Goal: Book appointment/travel/reservation

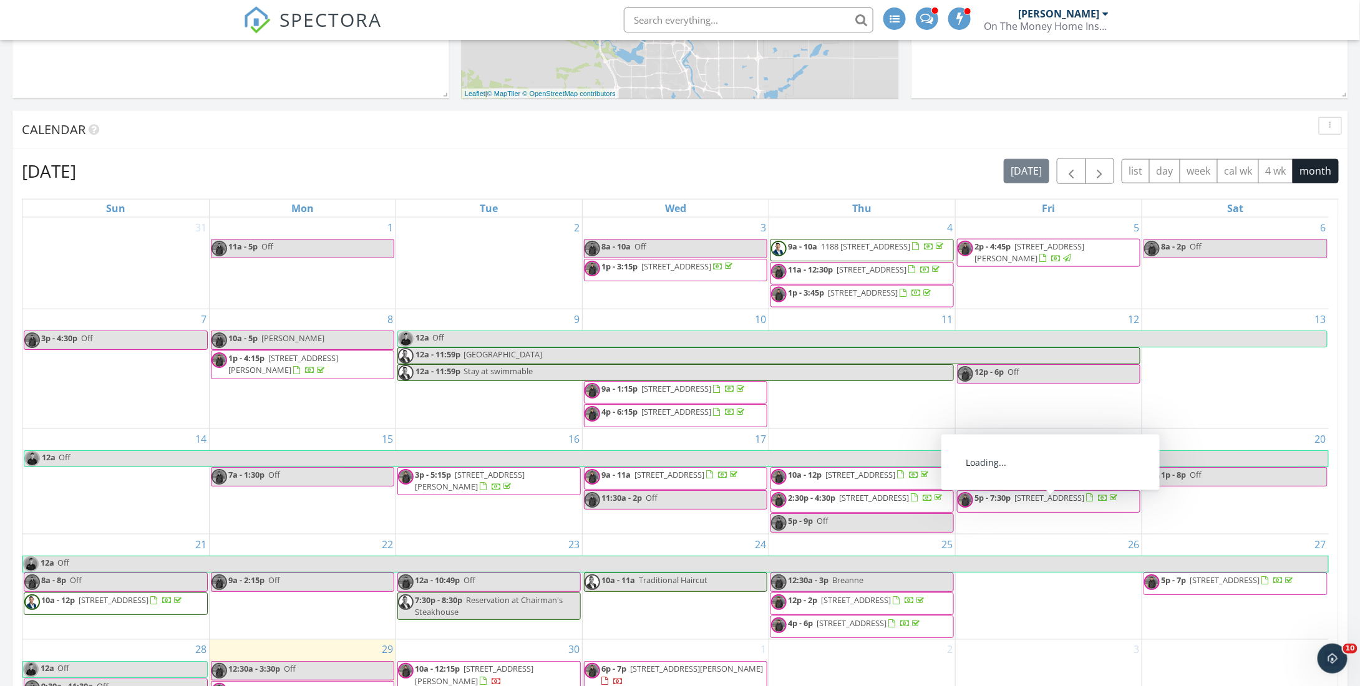
scroll to position [437, 0]
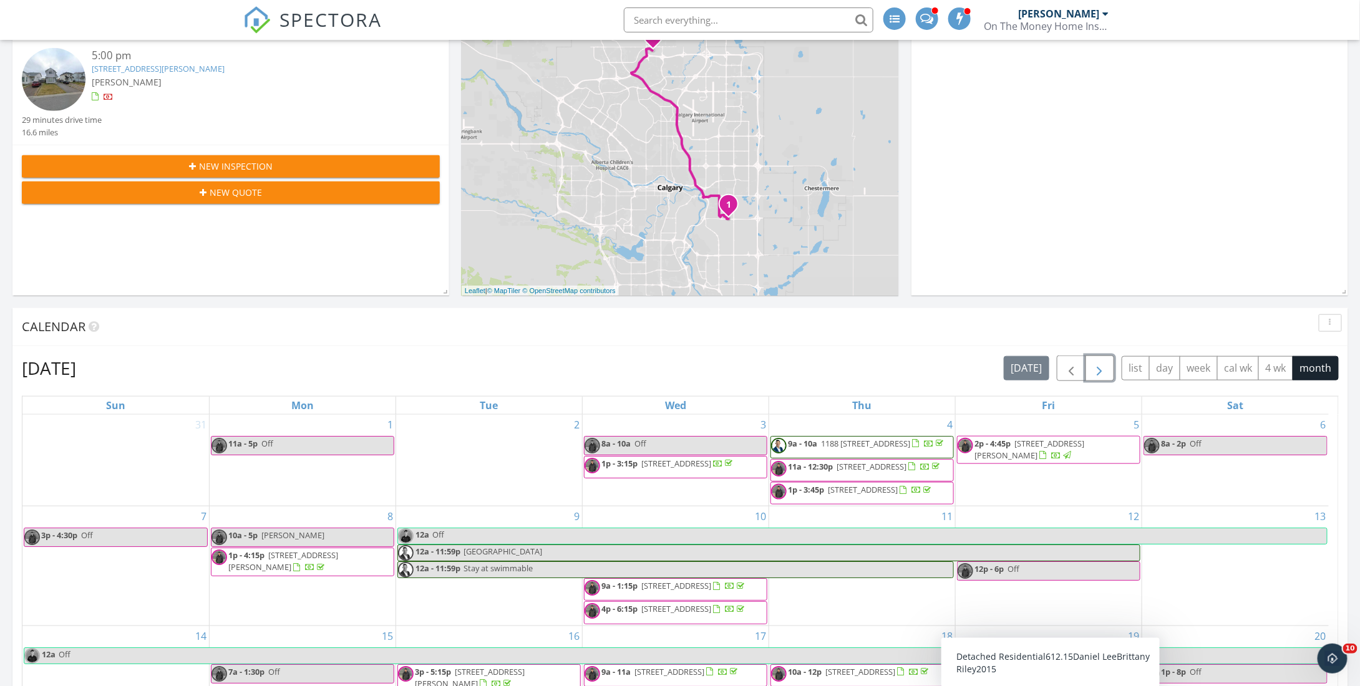
click at [1102, 368] on span "button" at bounding box center [1099, 368] width 15 height 15
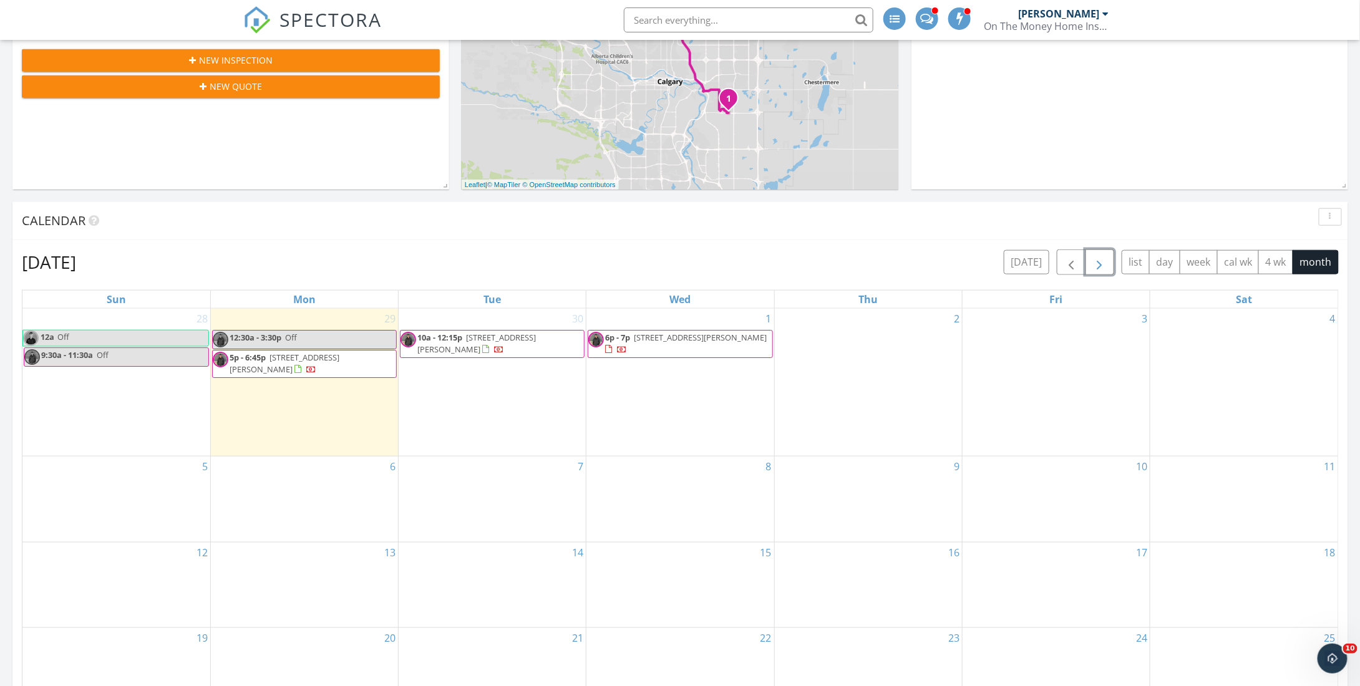
scroll to position [561, 0]
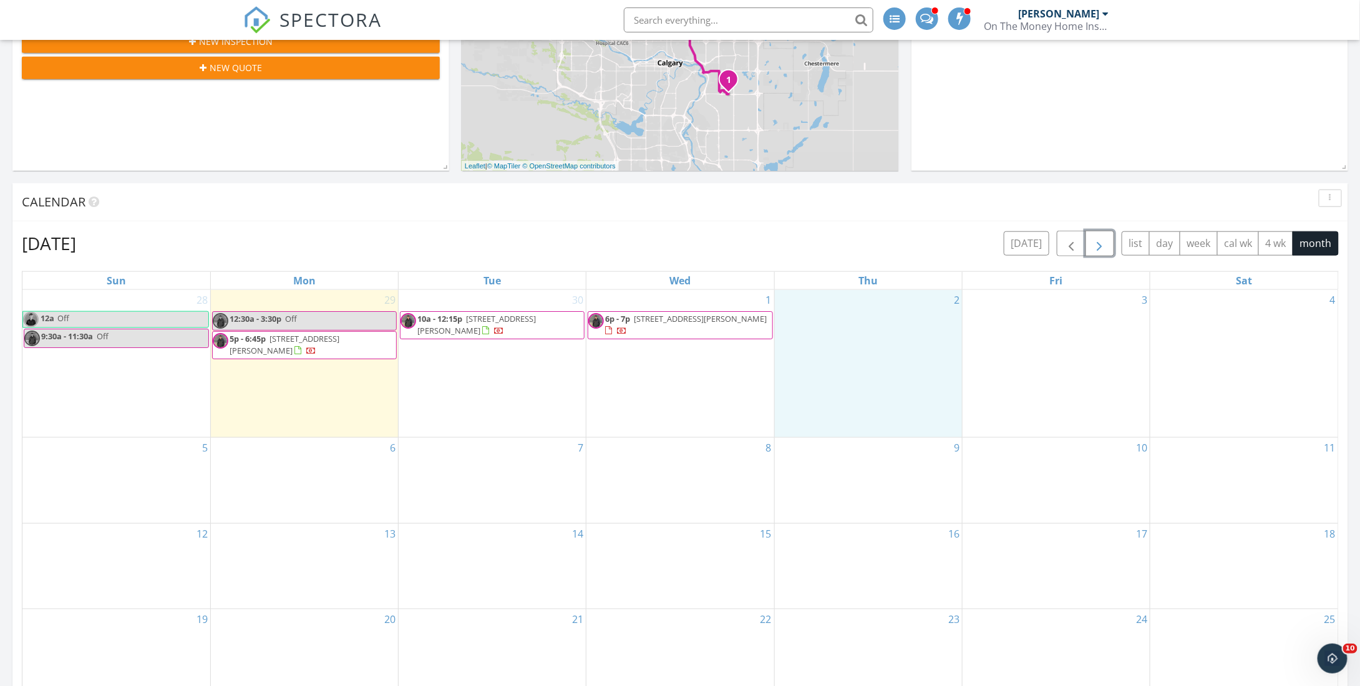
click at [859, 320] on div "2" at bounding box center [868, 364] width 187 height 148
click at [869, 284] on link "Event" at bounding box center [867, 290] width 64 height 20
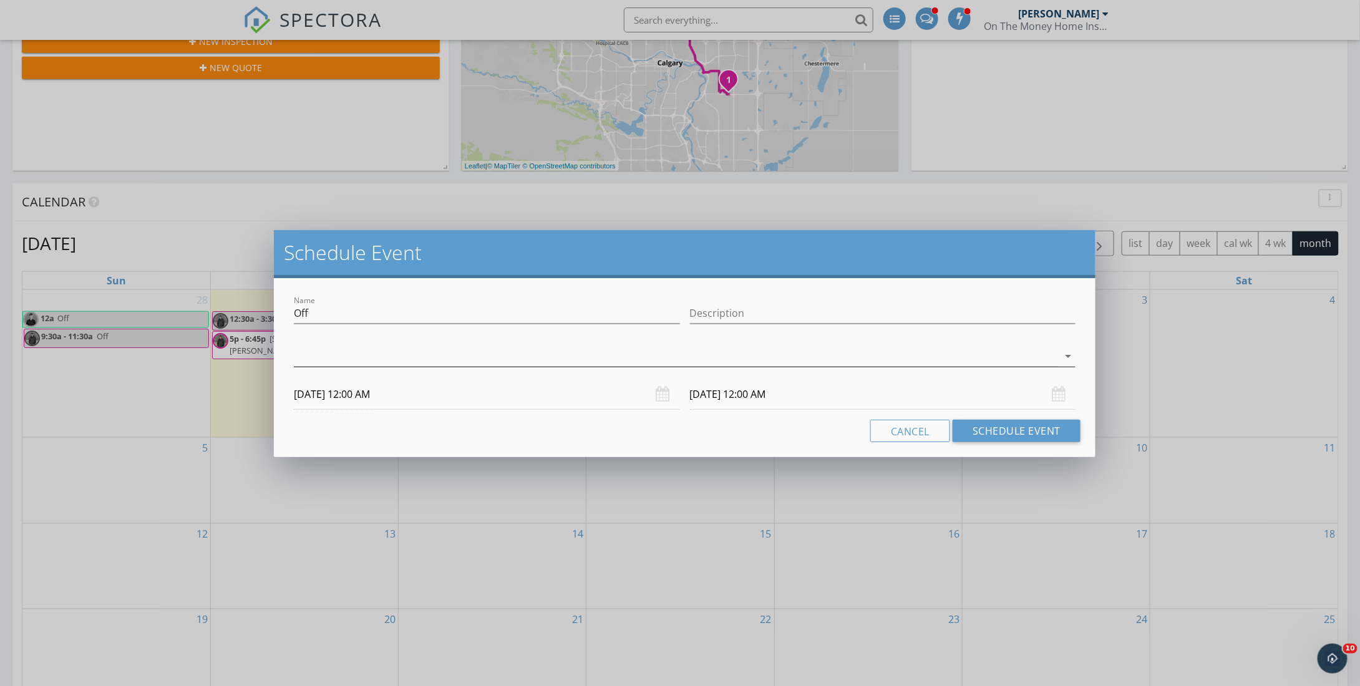
click at [369, 357] on div at bounding box center [676, 356] width 764 height 21
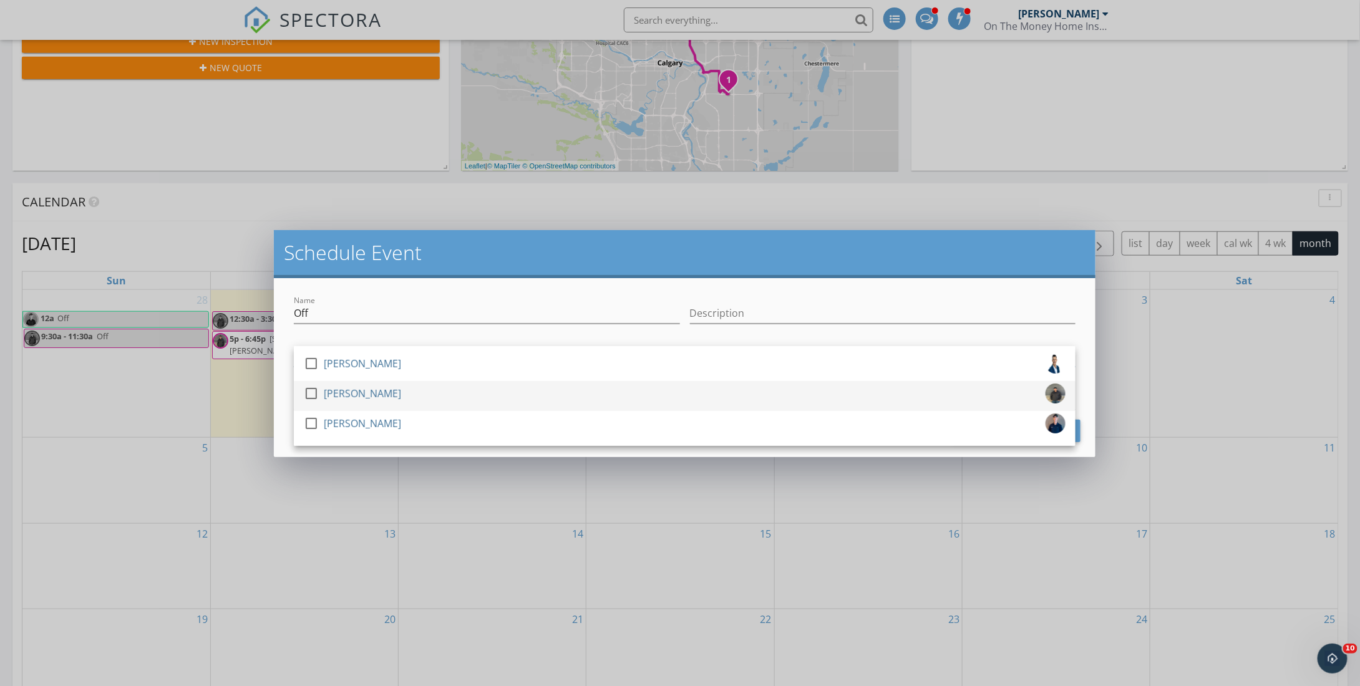
click at [311, 394] on div at bounding box center [311, 393] width 21 height 21
click at [281, 400] on div "Name Off Description check_box_outline_blank [PERSON_NAME] check_box [PERSON_NA…" at bounding box center [685, 367] width 822 height 179
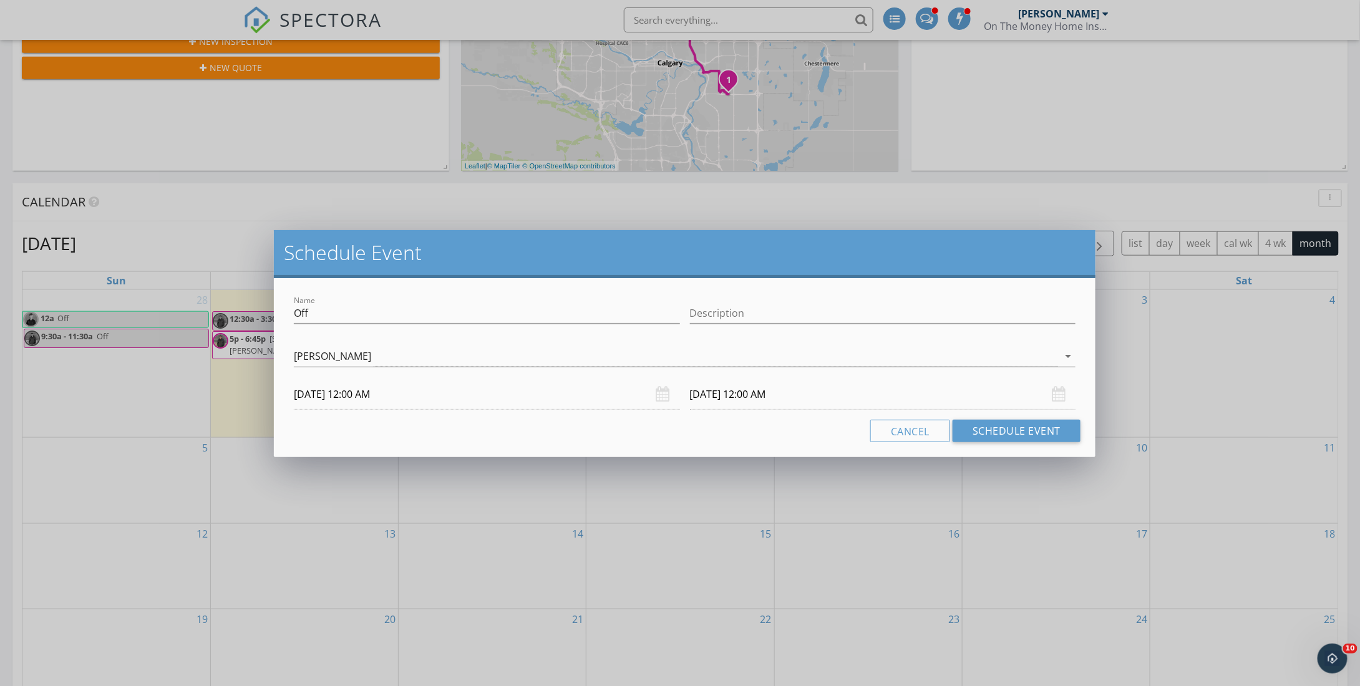
click at [336, 398] on input "[DATE] 12:00 AM" at bounding box center [487, 394] width 386 height 31
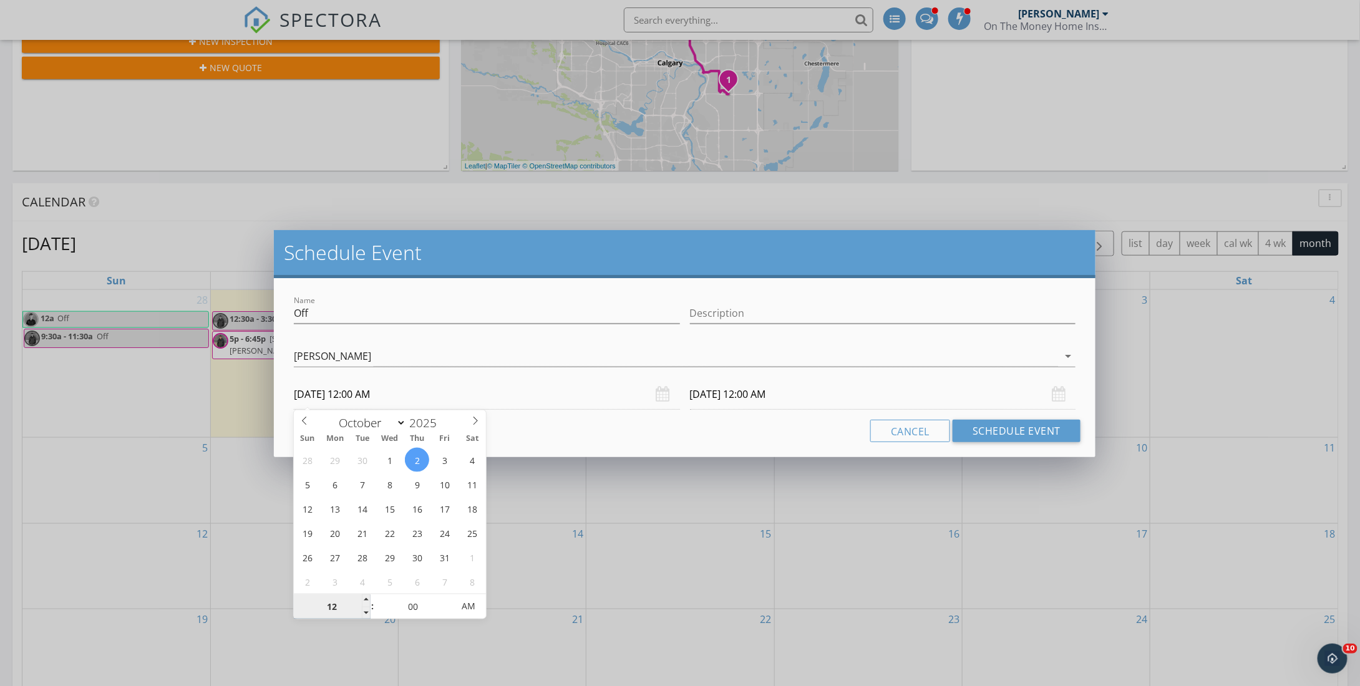
click at [340, 608] on input "12" at bounding box center [332, 606] width 77 height 25
type input "08"
type input "[DATE] 8:00 AM"
click at [406, 605] on input "00" at bounding box center [412, 606] width 77 height 25
type input "[DATE] 8:00 AM"
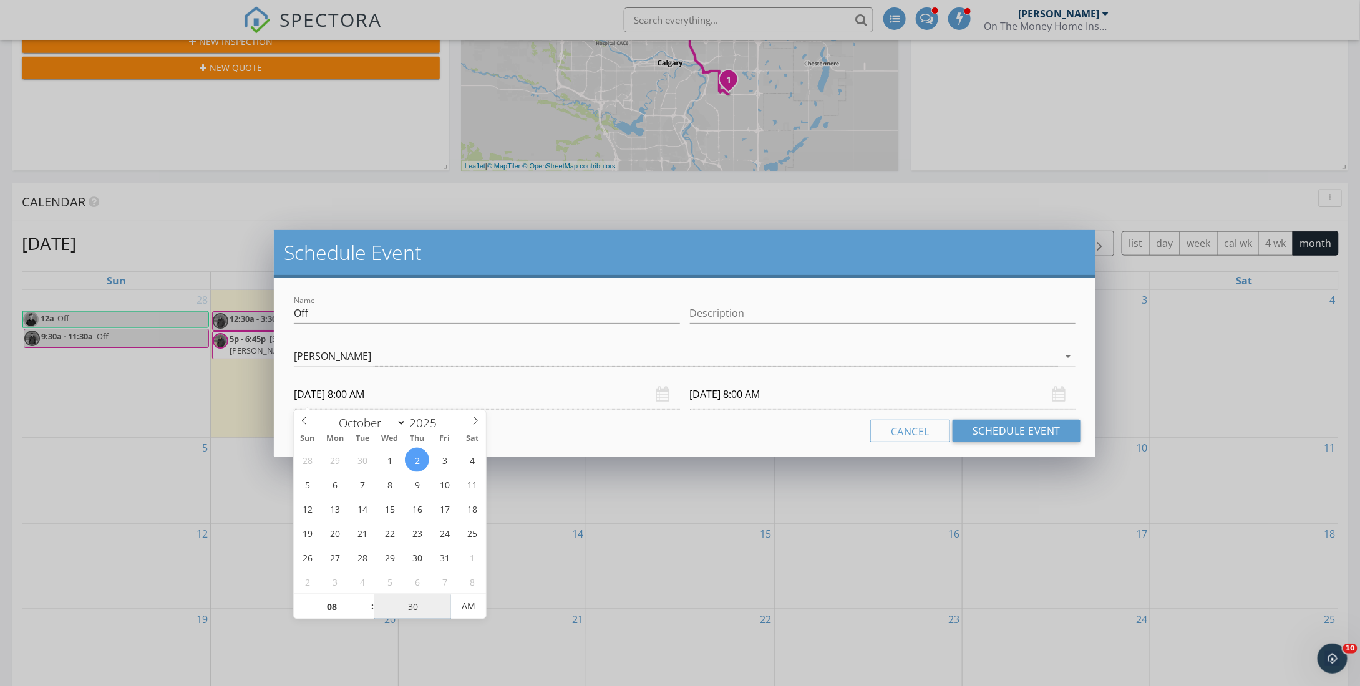
type input "30"
type input "[DATE] 8:30 AM"
click at [533, 450] on div "Name Off Description check_box_outline_blank [PERSON_NAME] check_box [PERSON_NA…" at bounding box center [685, 367] width 822 height 179
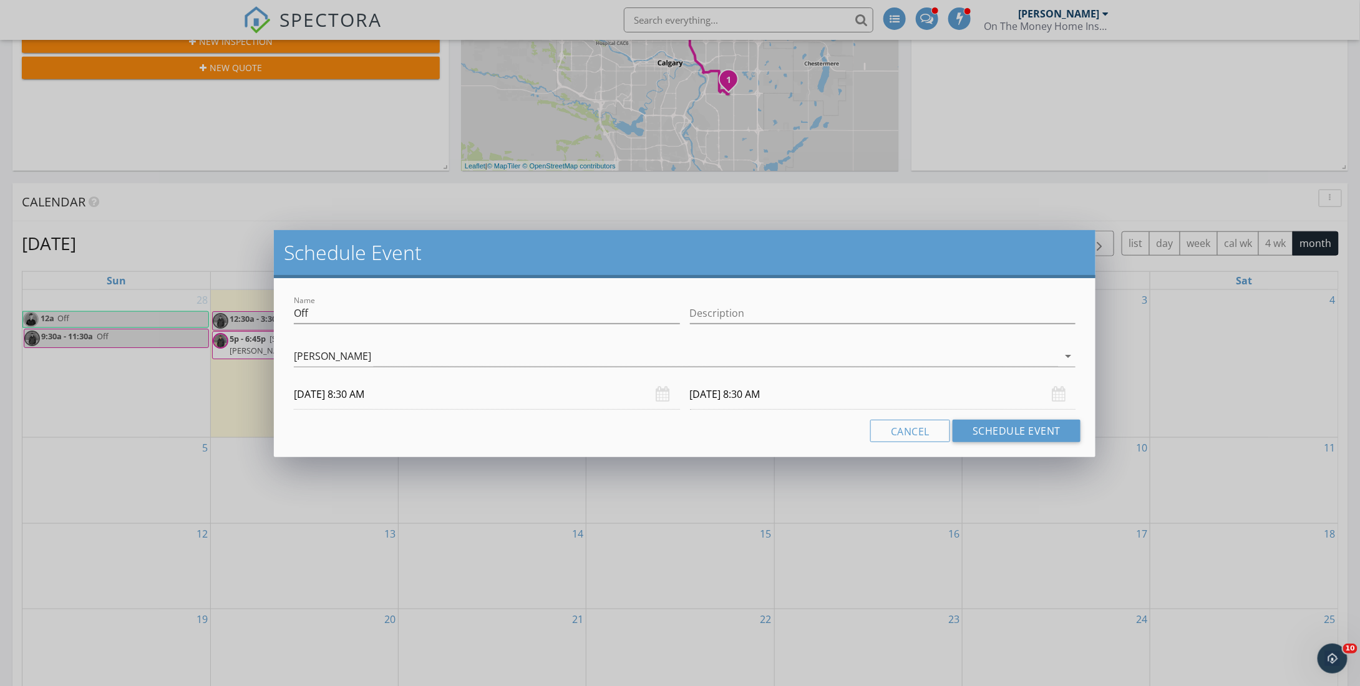
click at [702, 389] on input "[DATE] 8:30 AM" at bounding box center [883, 394] width 386 height 31
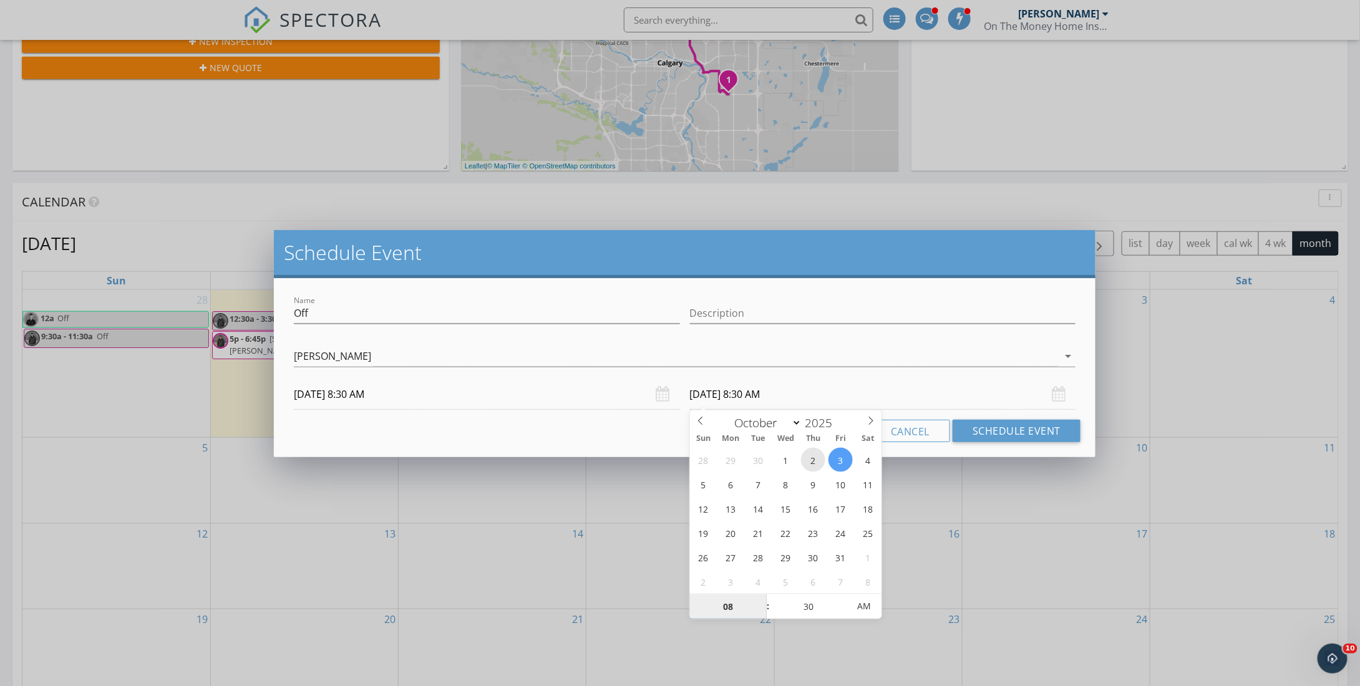
type input "[DATE] 8:30 AM"
type input "11"
type input "[DATE] 11:30 AM"
click at [813, 603] on input "30" at bounding box center [808, 606] width 77 height 25
type input "00"
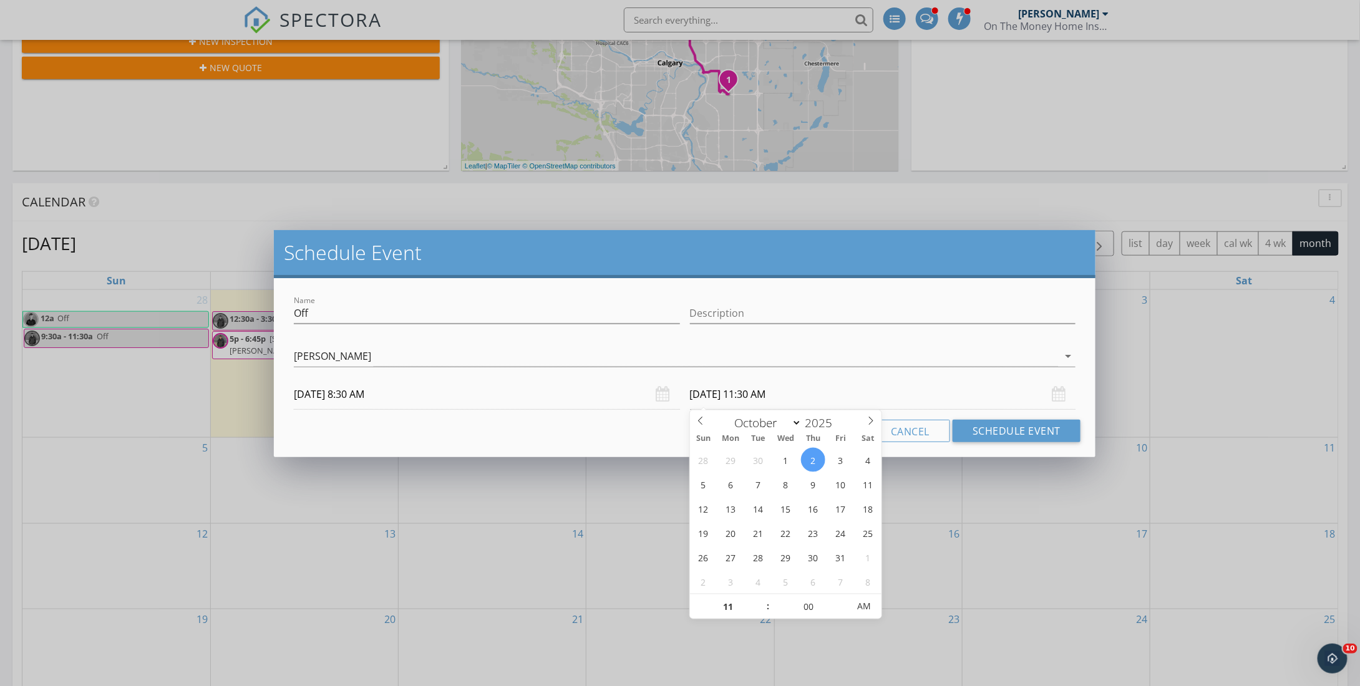
type input "[DATE] 11:00 AM"
click at [837, 391] on input "[DATE] 11:00 AM" at bounding box center [883, 394] width 386 height 31
click at [653, 443] on div "Name Off Description check_box_outline_blank [PERSON_NAME] check_box [PERSON_NA…" at bounding box center [685, 367] width 822 height 179
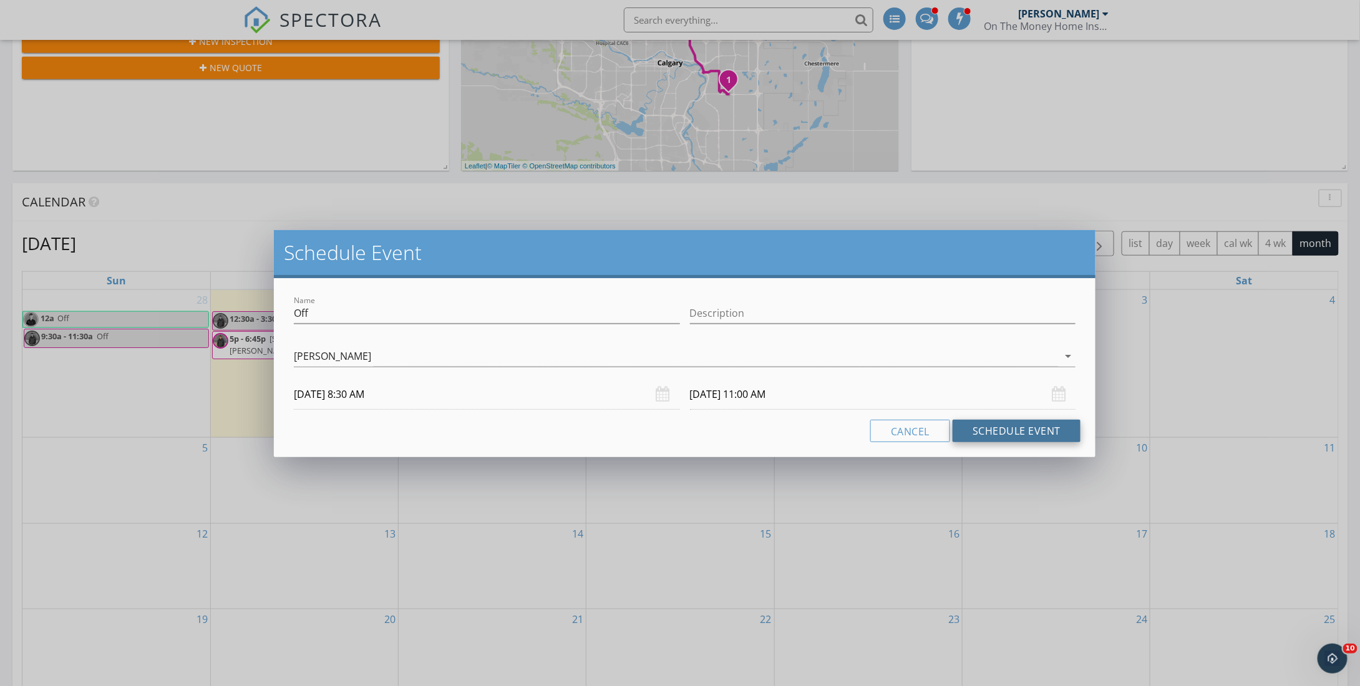
click at [1013, 427] on button "Schedule Event" at bounding box center [1017, 431] width 128 height 22
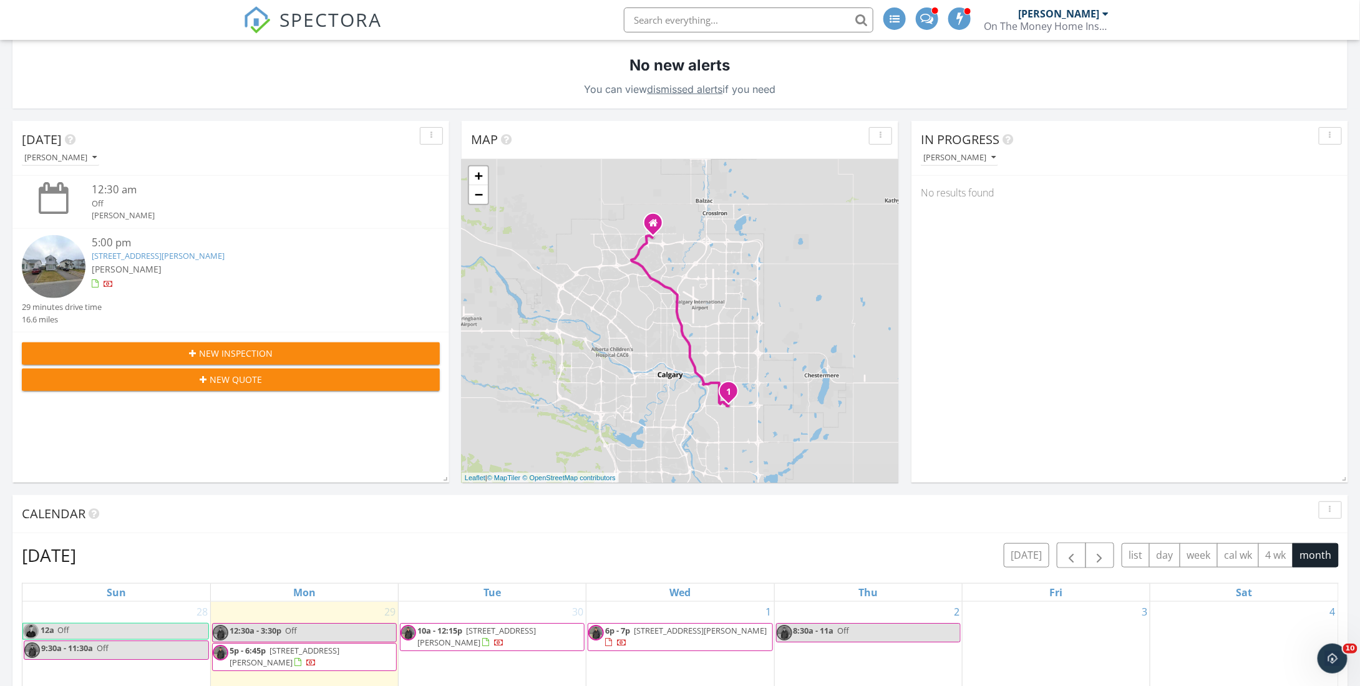
scroll to position [0, 0]
